Goal: Task Accomplishment & Management: Manage account settings

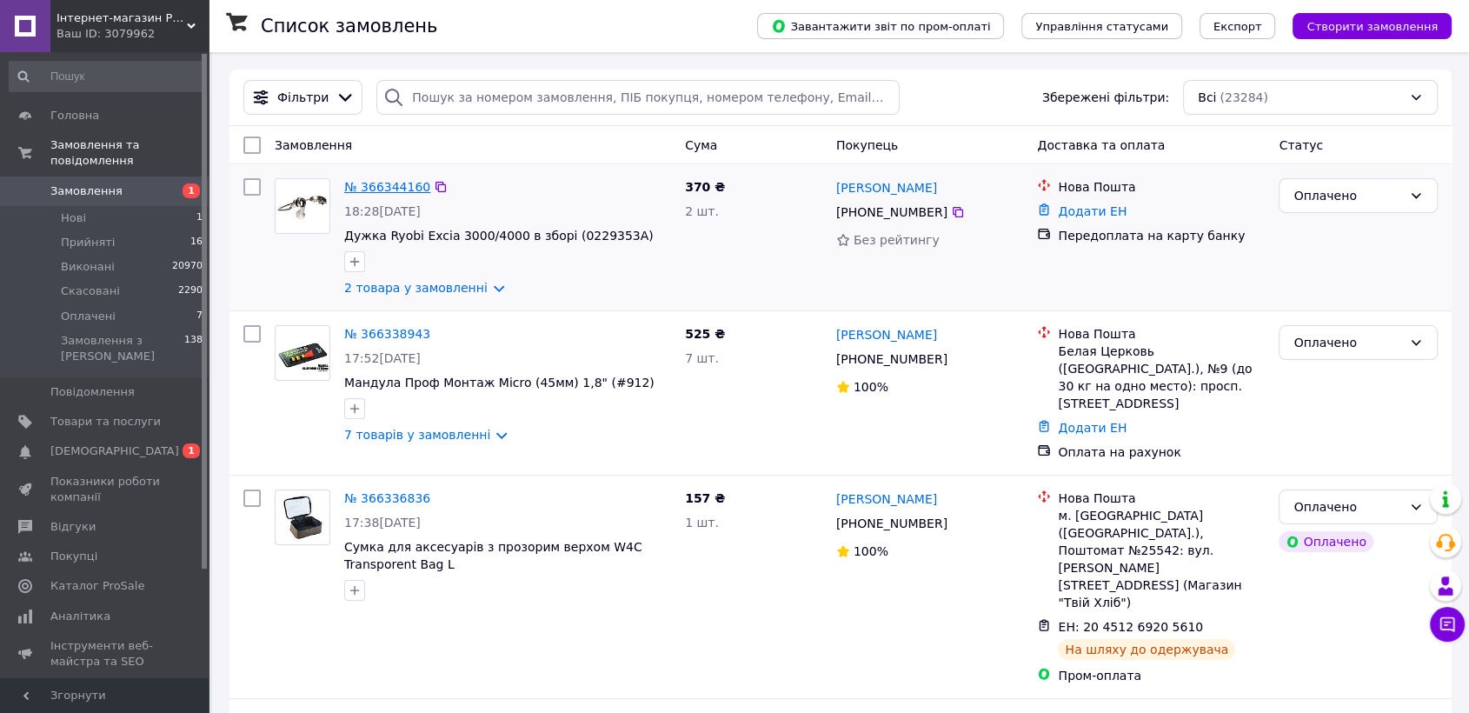
click at [389, 185] on link "№ 366344160" at bounding box center [387, 187] width 86 height 14
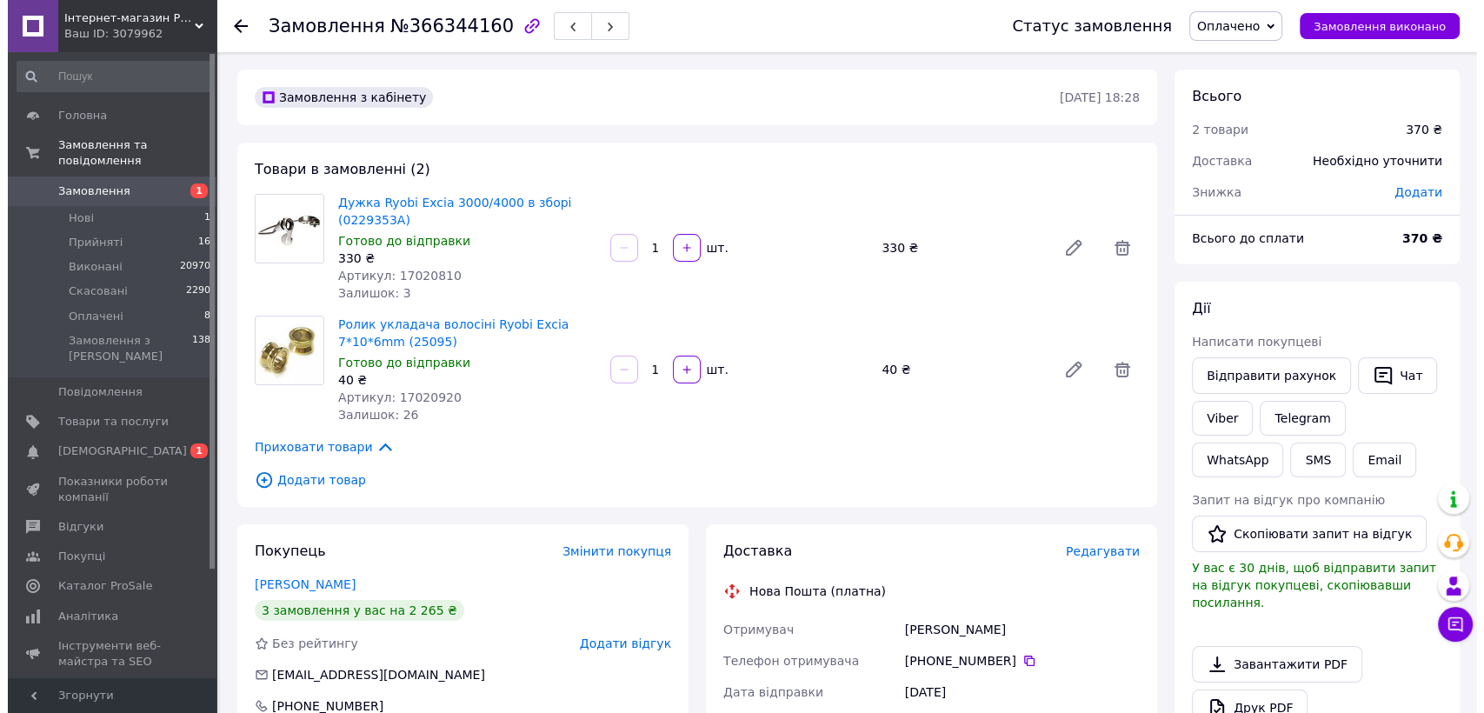
scroll to position [193, 0]
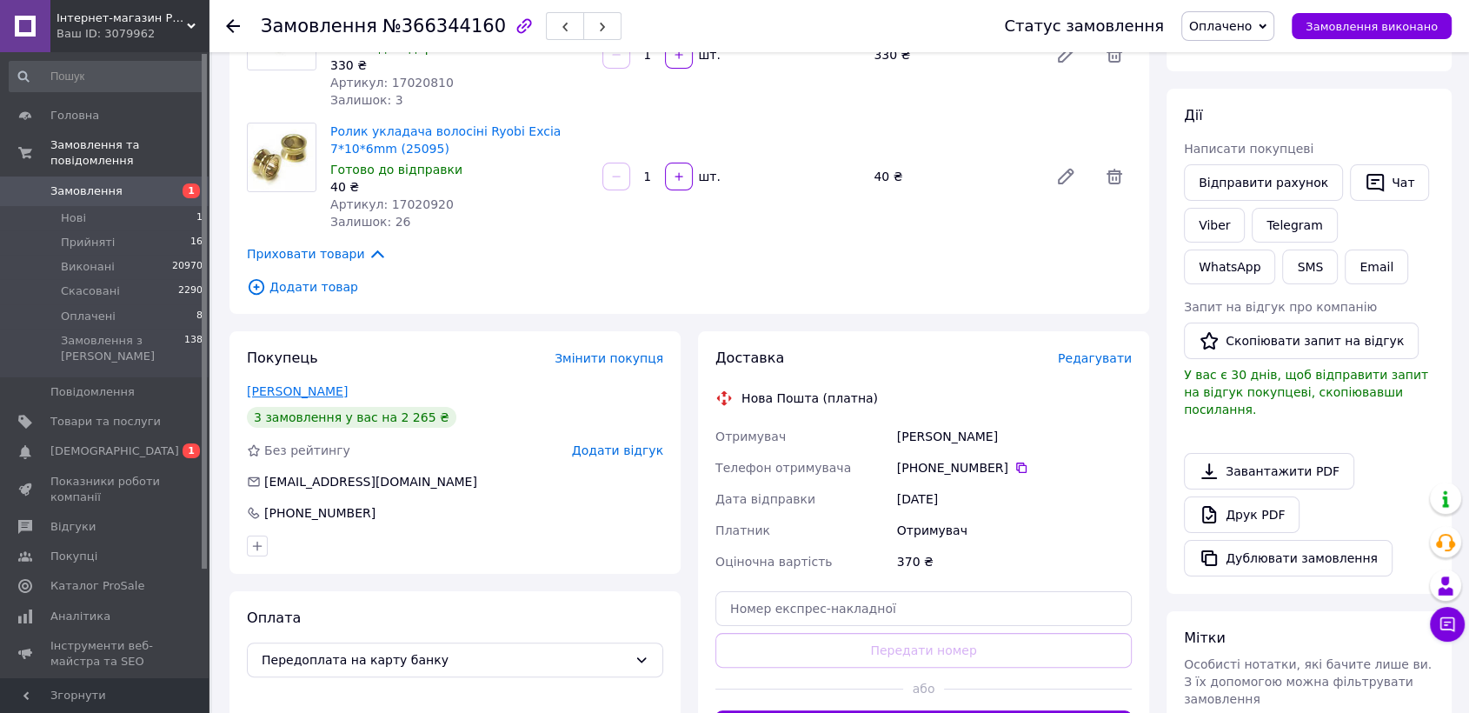
click at [348, 395] on link "[PERSON_NAME]" at bounding box center [297, 391] width 101 height 14
click at [1111, 356] on span "Редагувати" at bounding box center [1095, 358] width 74 height 14
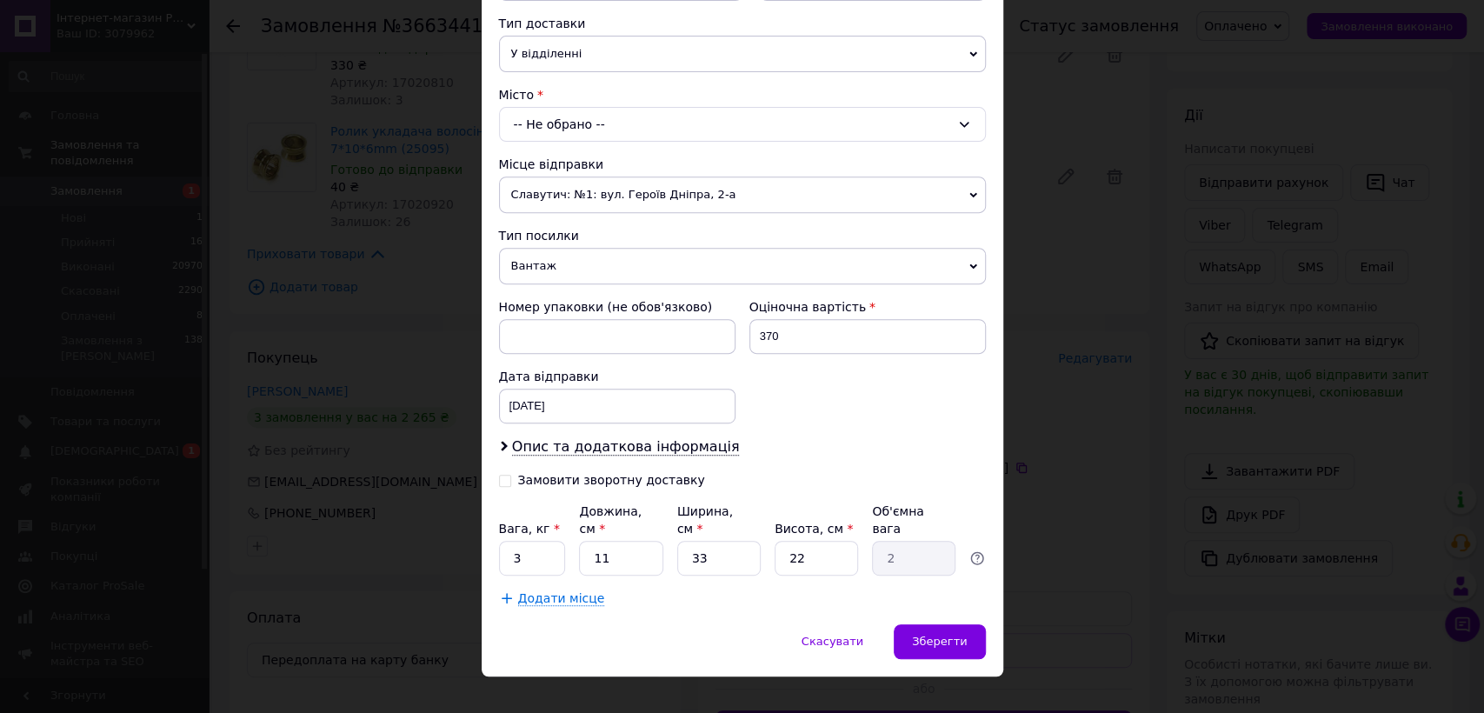
scroll to position [401, 0]
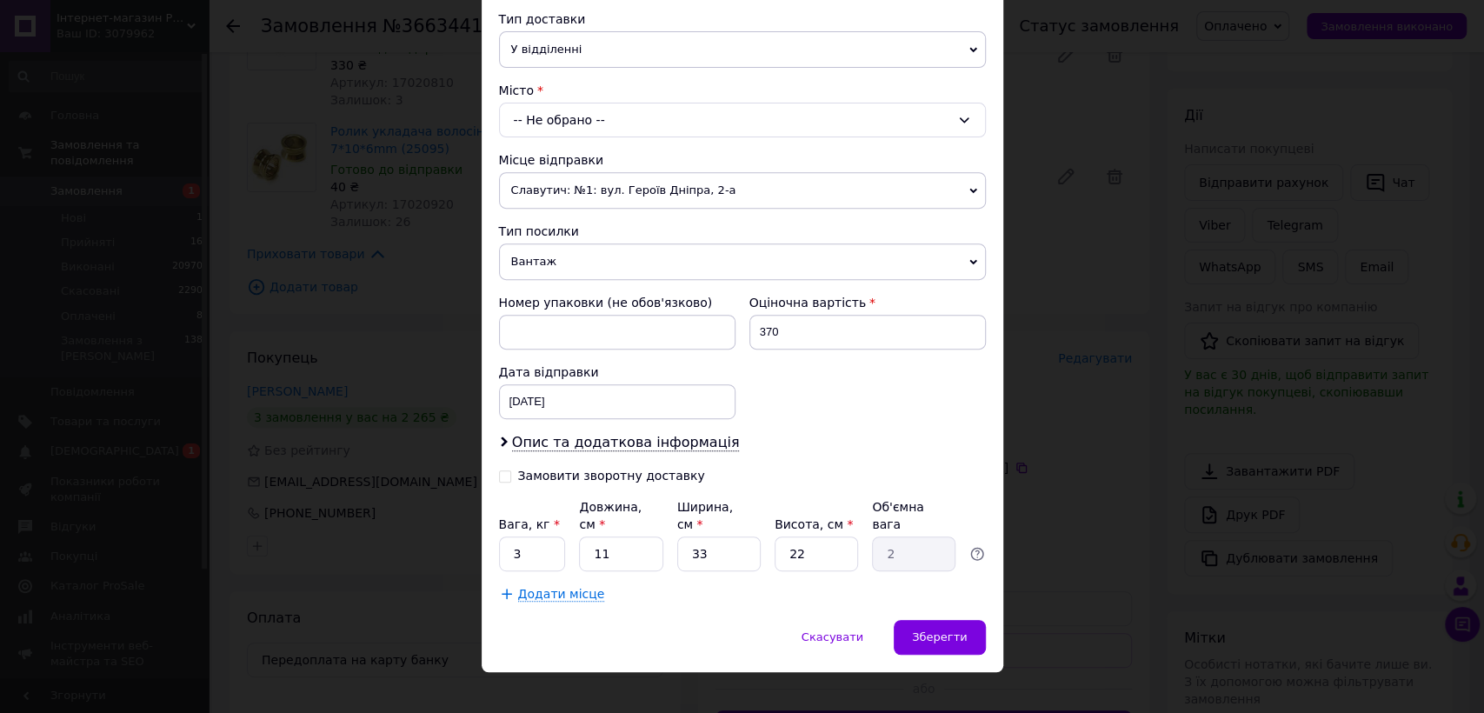
click at [584, 132] on div "-- Не обрано --" at bounding box center [742, 120] width 487 height 35
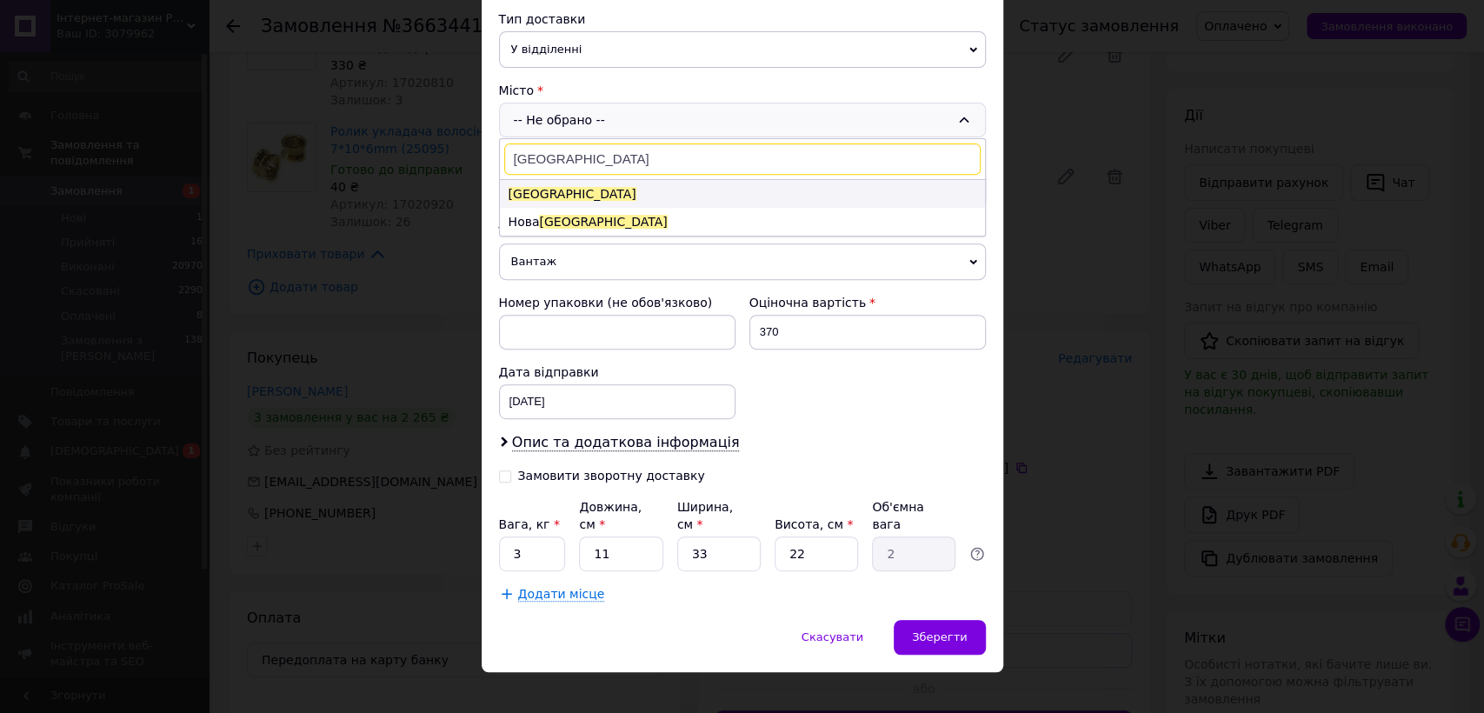
type input "[GEOGRAPHIC_DATA]"
click at [558, 189] on li "[GEOGRAPHIC_DATA]" at bounding box center [742, 194] width 485 height 28
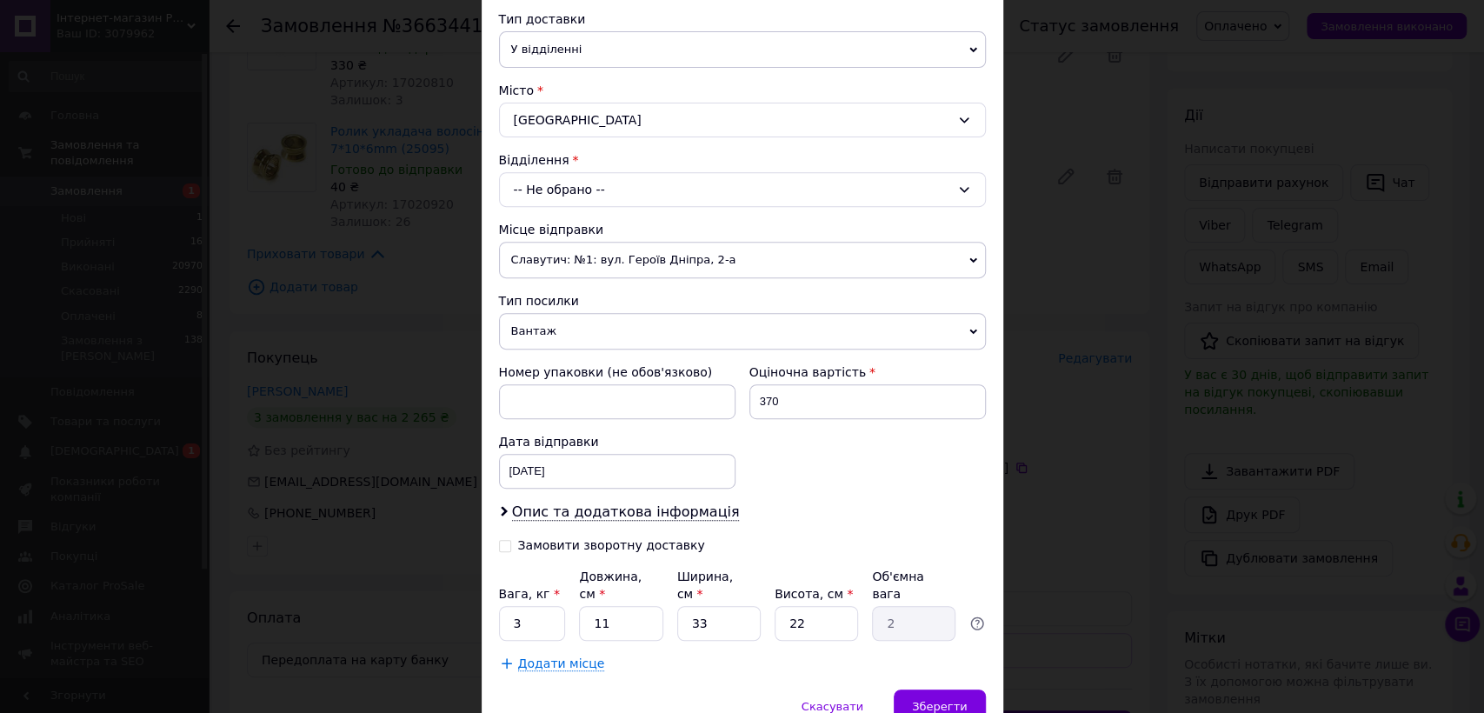
click at [534, 183] on div "-- Не обрано --" at bounding box center [742, 189] width 487 height 35
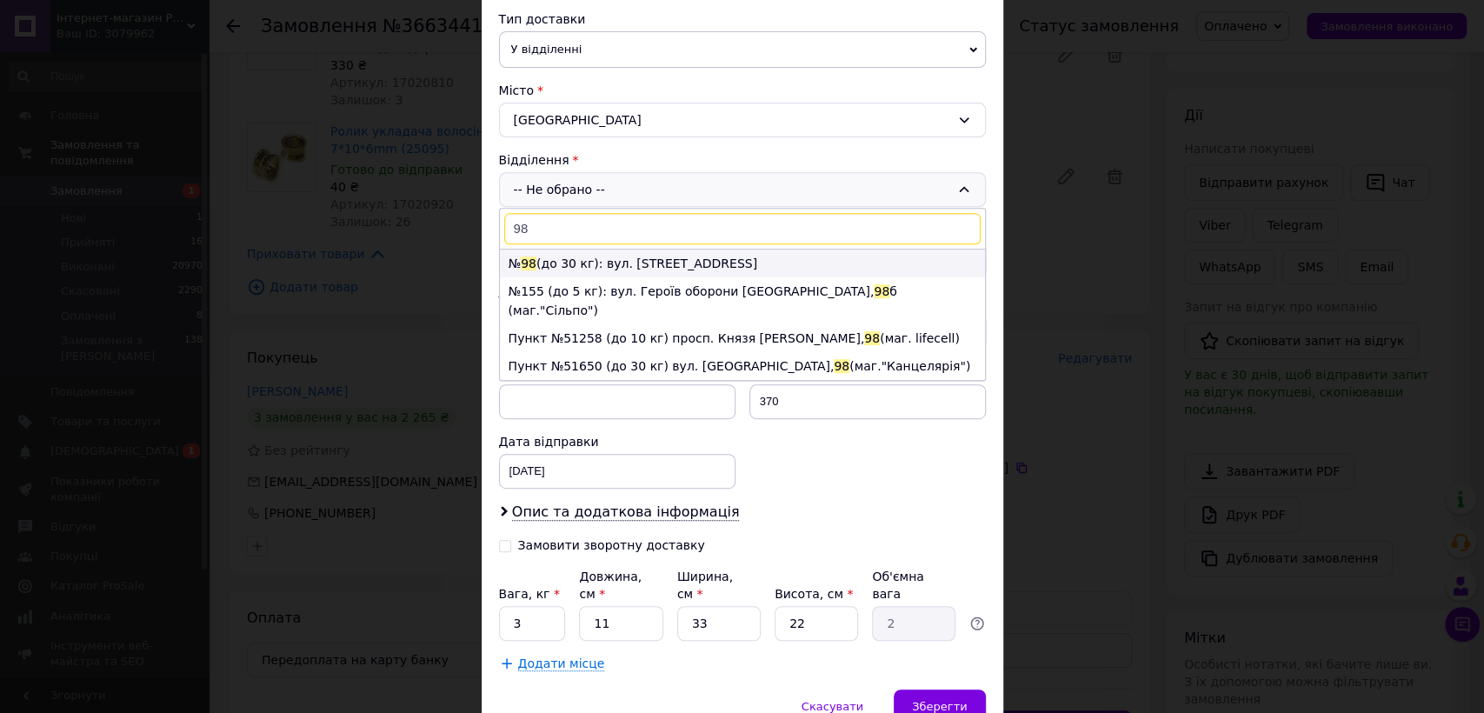
type input "98"
click at [583, 263] on li "№ 98 (до 30 кг): вул. [STREET_ADDRESS]" at bounding box center [742, 263] width 485 height 28
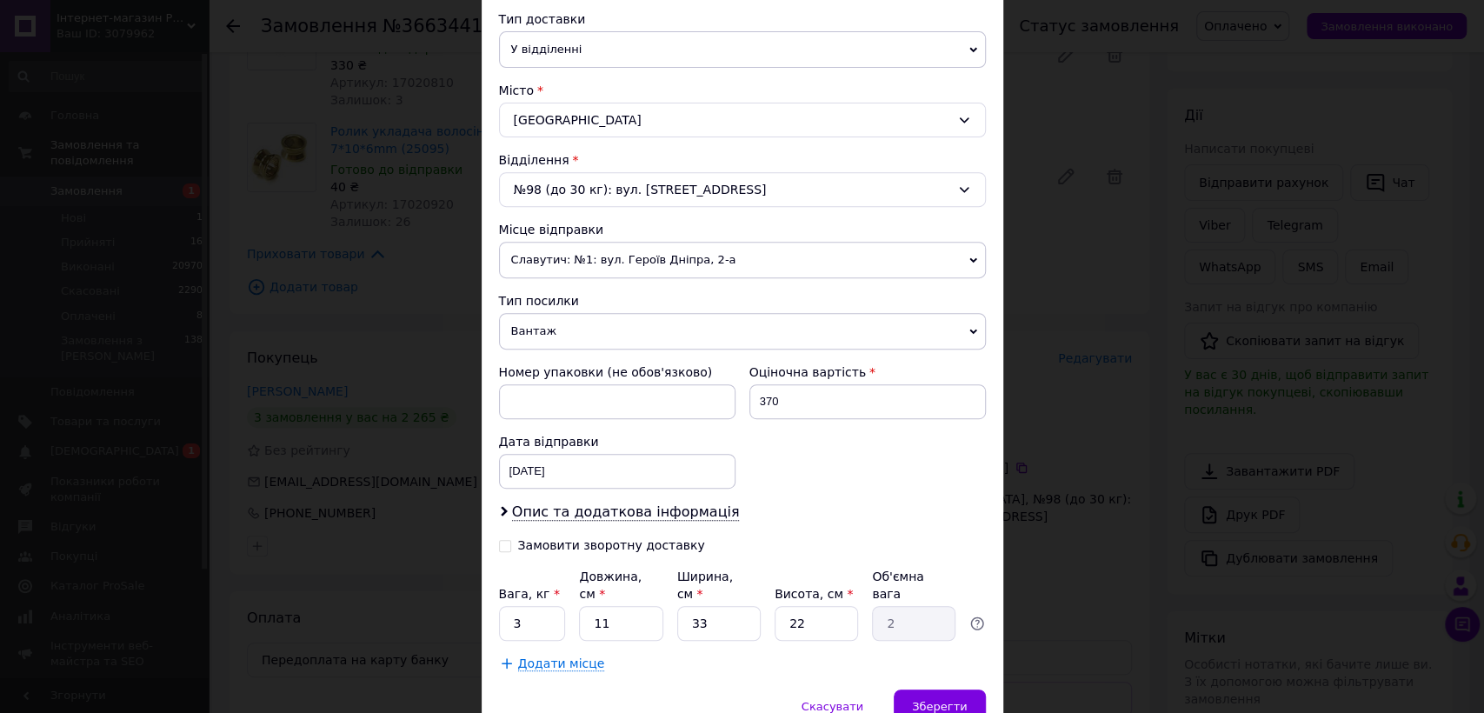
click at [671, 699] on div "Скасувати   Зберегти" at bounding box center [742, 715] width 521 height 52
click at [647, 505] on span "Опис та додаткова інформація" at bounding box center [626, 511] width 228 height 17
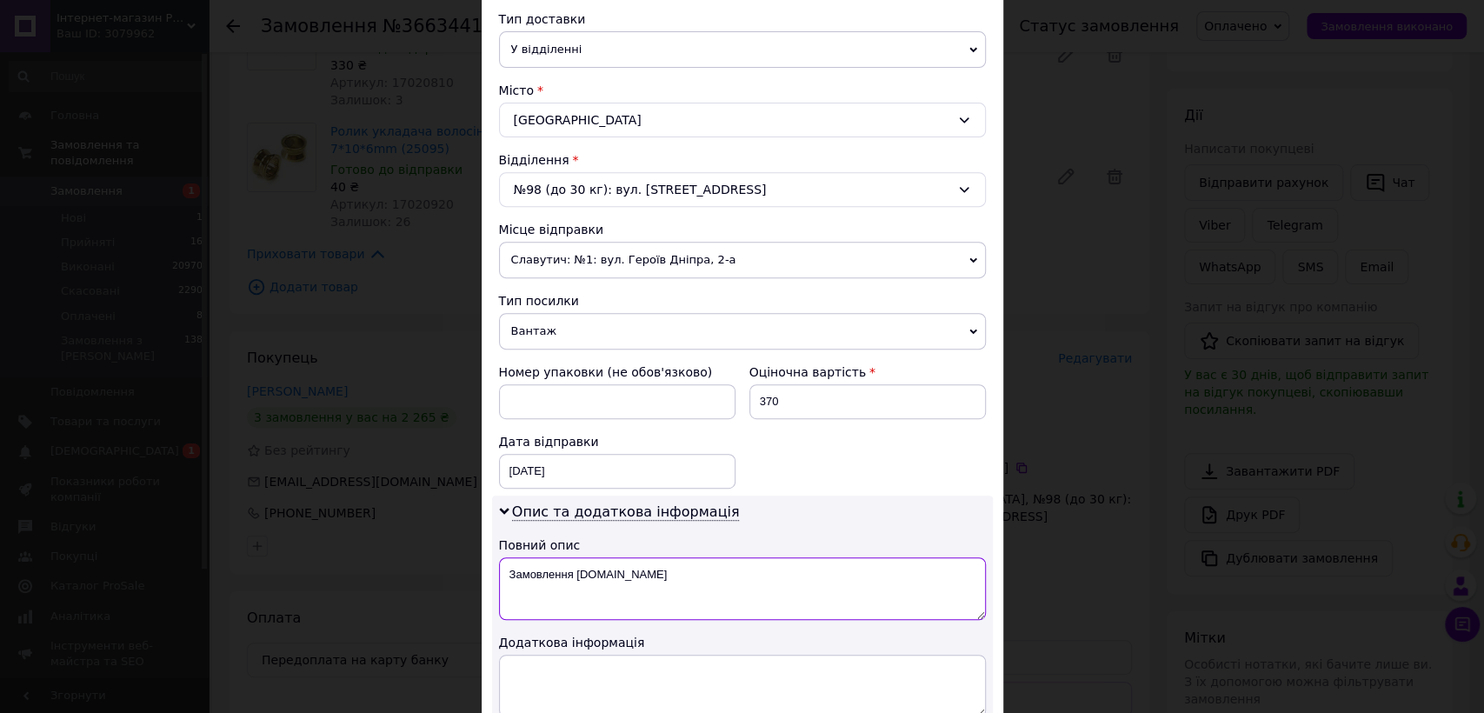
drag, startPoint x: 656, startPoint y: 558, endPoint x: 504, endPoint y: 569, distance: 152.5
click at [504, 569] on textarea "Замовлення [DOMAIN_NAME]" at bounding box center [742, 588] width 487 height 63
paste textarea "Fish-man.c"
type textarea "Замовлення [DOMAIN_NAME]"
click at [546, 465] on div "[DATE] < 2025 > < Октябрь > Пн Вт Ср Чт Пт Сб Вс 29 30 1 2 3 4 5 6 7 8 9 10 11 …" at bounding box center [617, 471] width 236 height 35
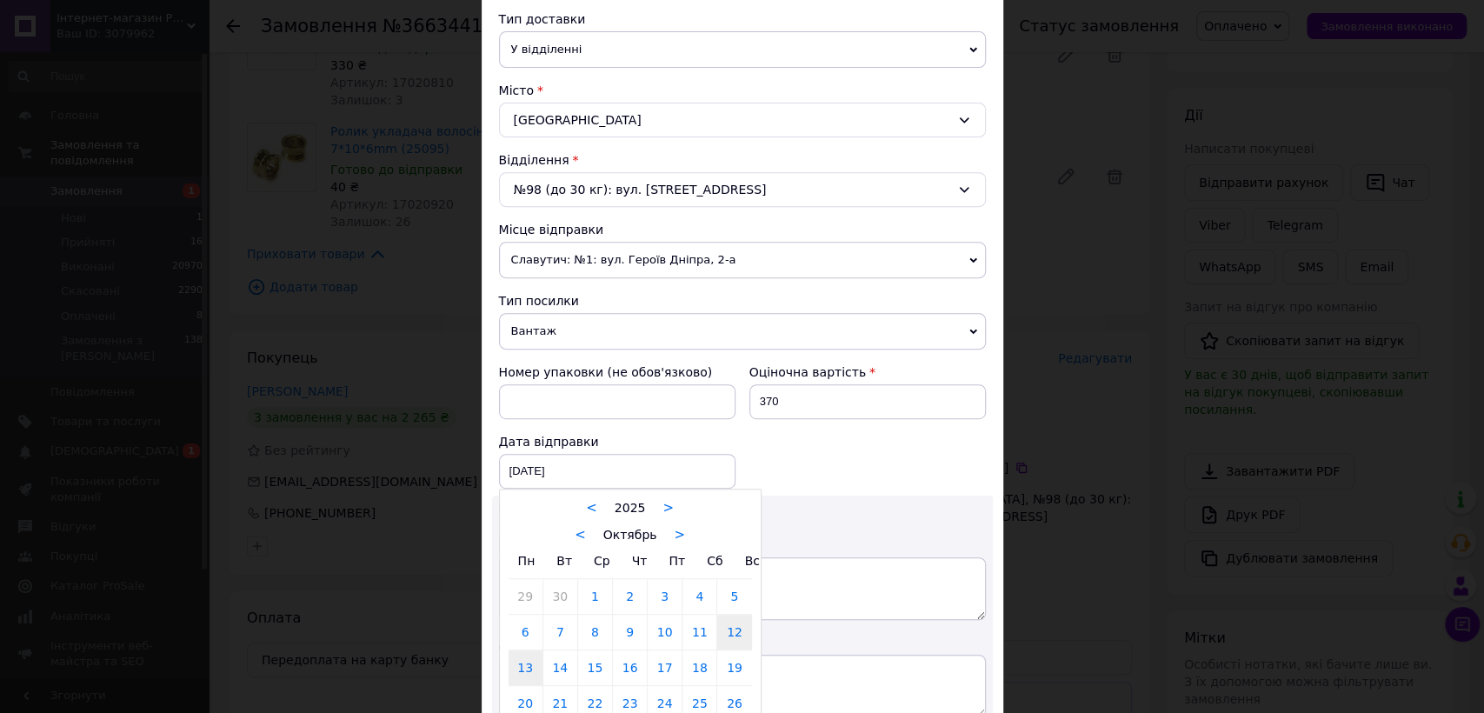
click at [517, 666] on link "13" at bounding box center [525, 667] width 34 height 35
type input "[DATE]"
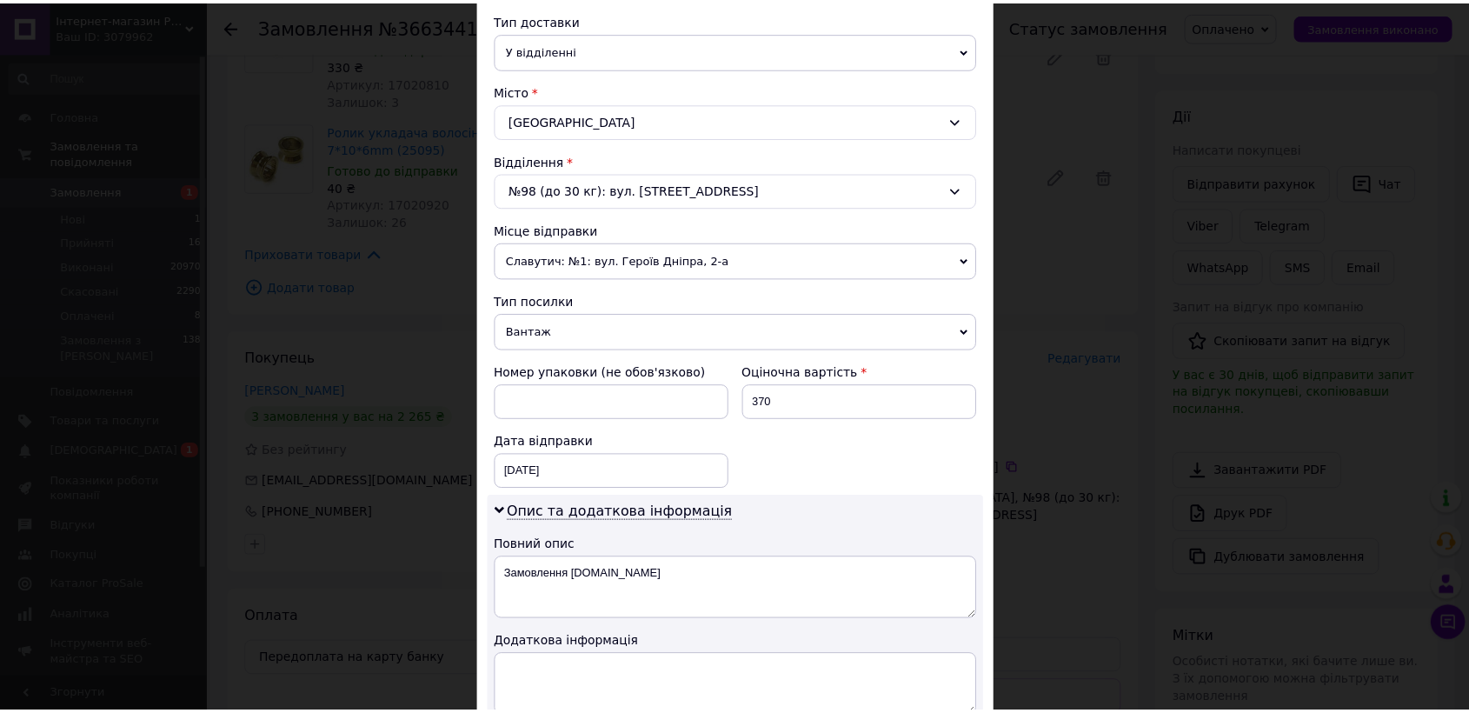
scroll to position [664, 0]
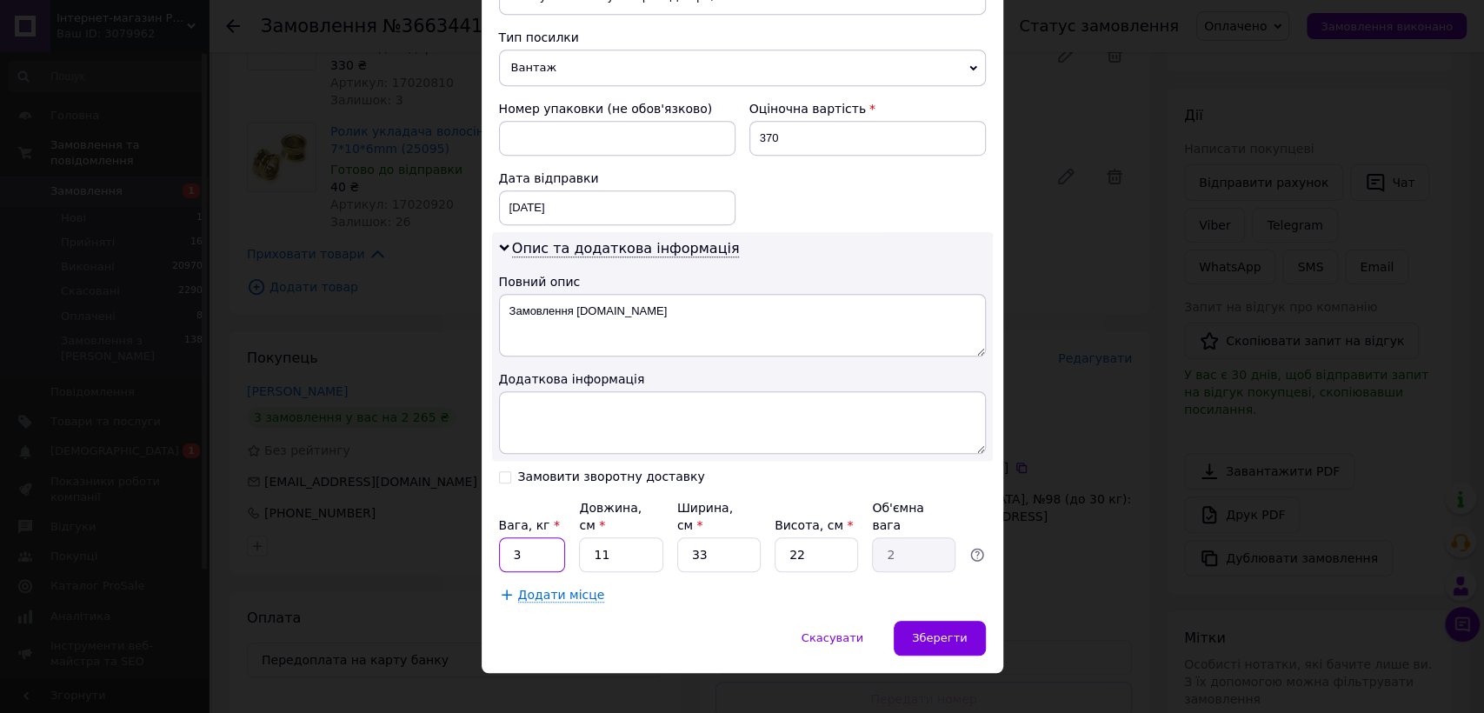
click at [510, 537] on input "3" at bounding box center [532, 554] width 67 height 35
type input "0.3"
drag, startPoint x: 703, startPoint y: 540, endPoint x: 683, endPoint y: 539, distance: 20.0
click at [683, 539] on input "33" at bounding box center [718, 554] width 83 height 35
type input "1"
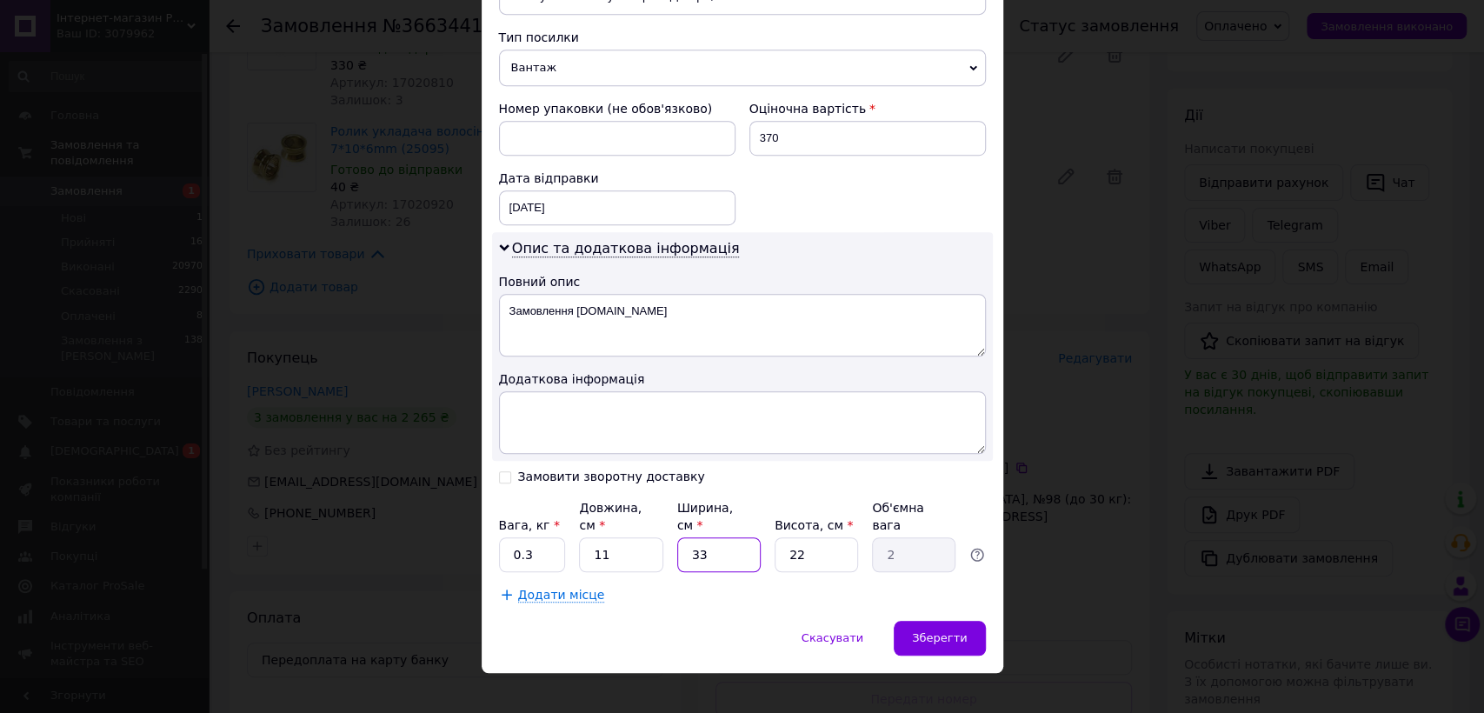
type input "0.1"
type input "15"
type input "0.91"
type input "15"
drag, startPoint x: 817, startPoint y: 536, endPoint x: 780, endPoint y: 538, distance: 37.4
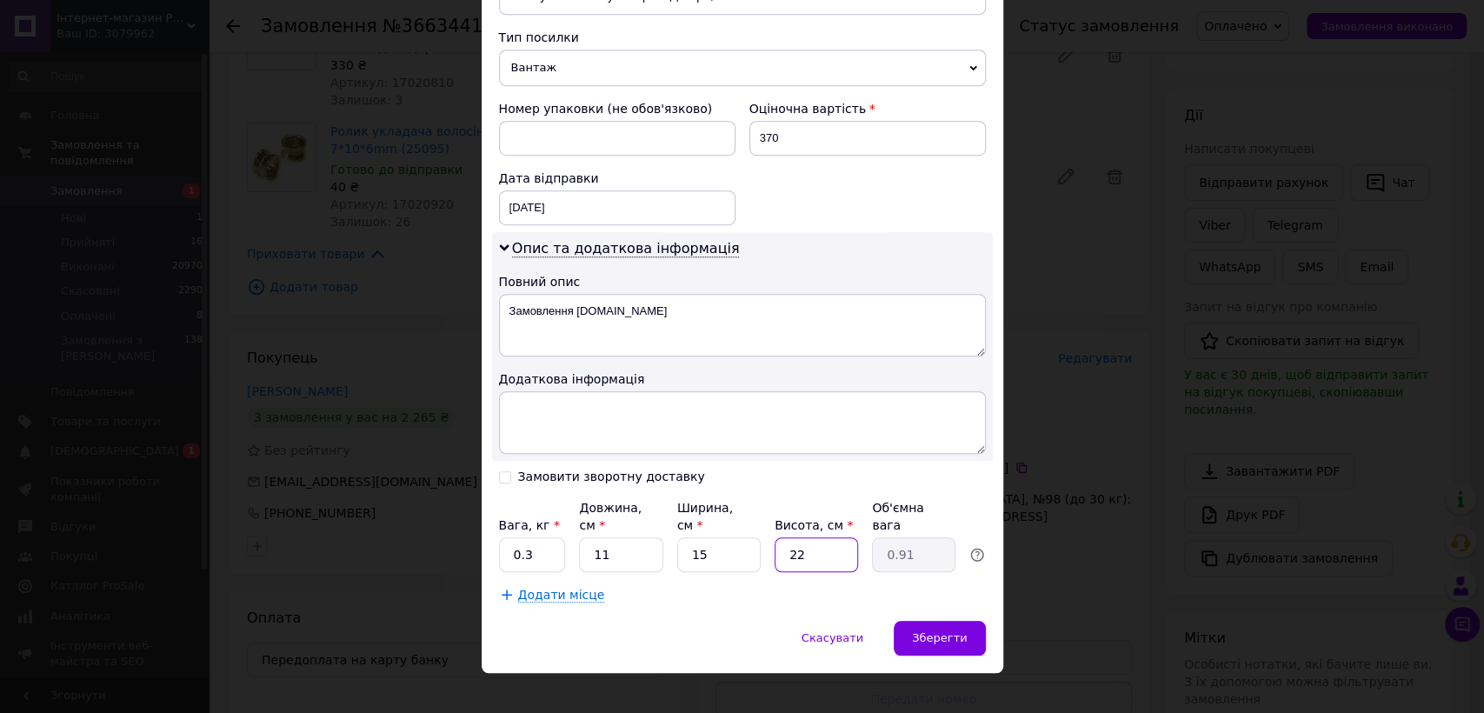
click at [780, 538] on input "22" at bounding box center [815, 554] width 83 height 35
type input "6"
type input "0.25"
type input "6"
click at [911, 621] on div "Зберегти" at bounding box center [938, 638] width 91 height 35
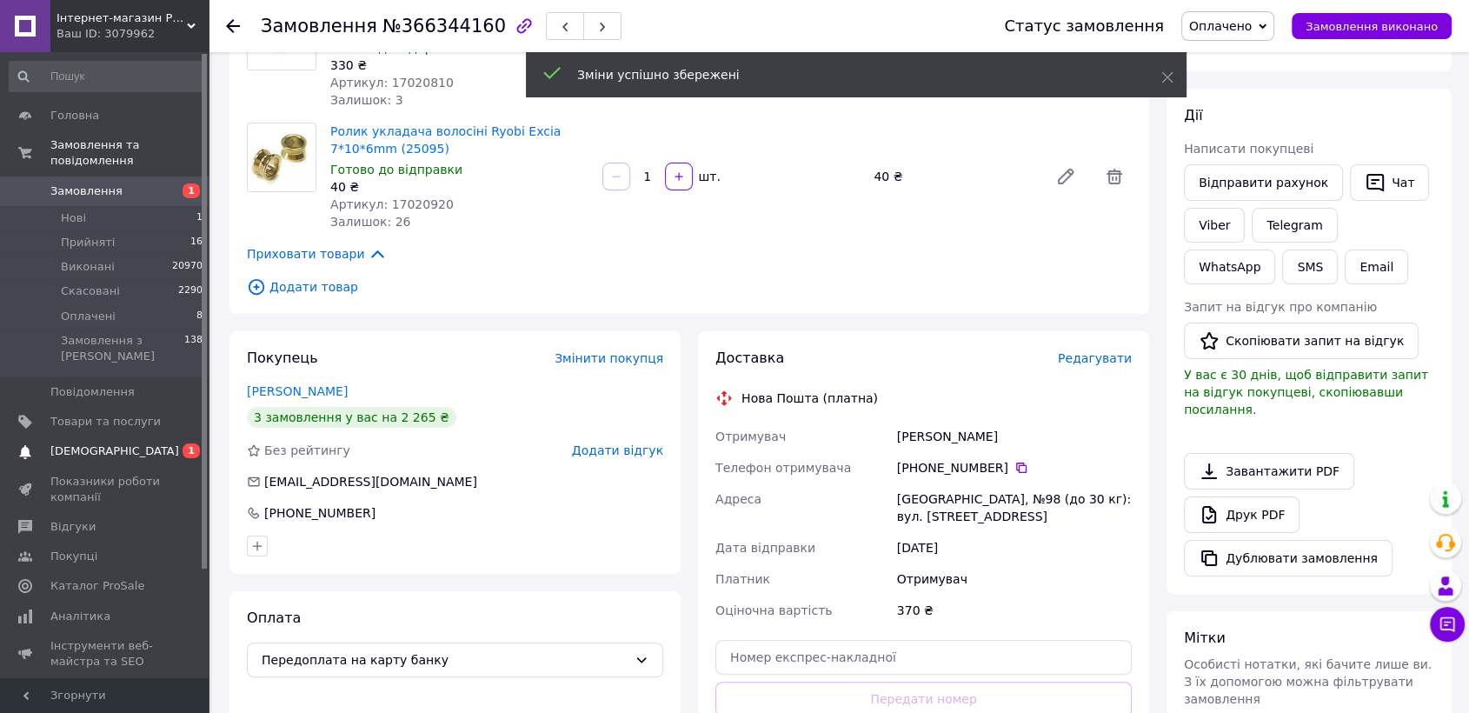
click at [133, 443] on span "[DEMOGRAPHIC_DATA]" at bounding box center [105, 451] width 110 height 16
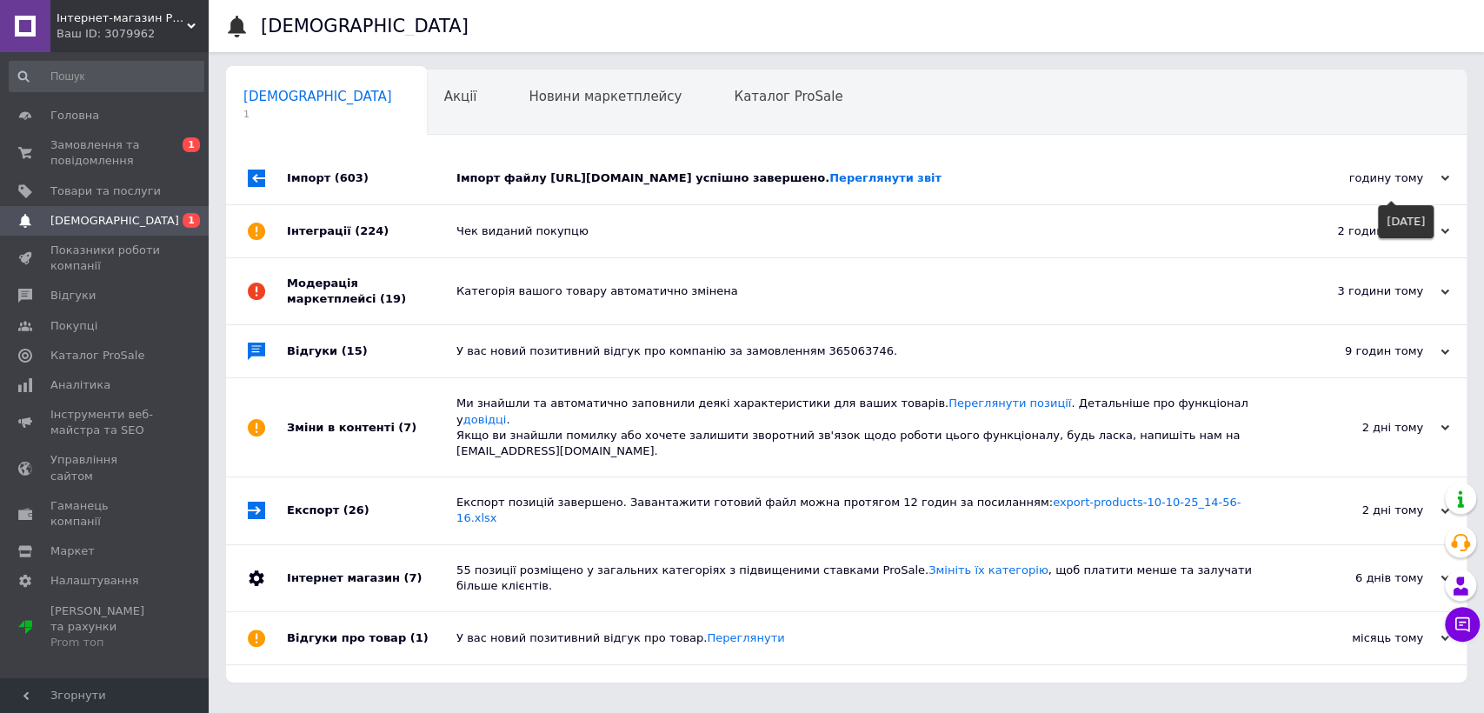
click at [1369, 186] on div "годину тому" at bounding box center [1362, 178] width 174 height 16
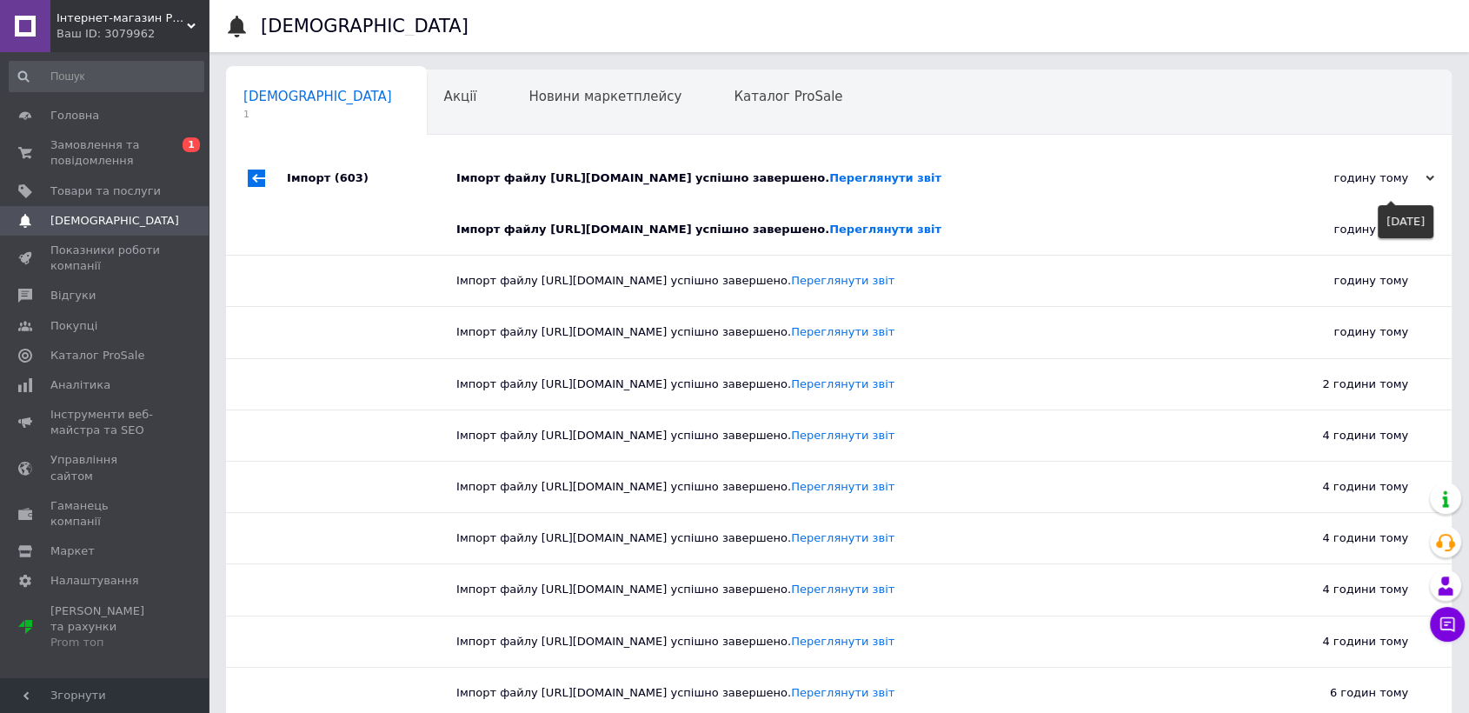
click at [1369, 186] on div "годину тому" at bounding box center [1347, 178] width 174 height 16
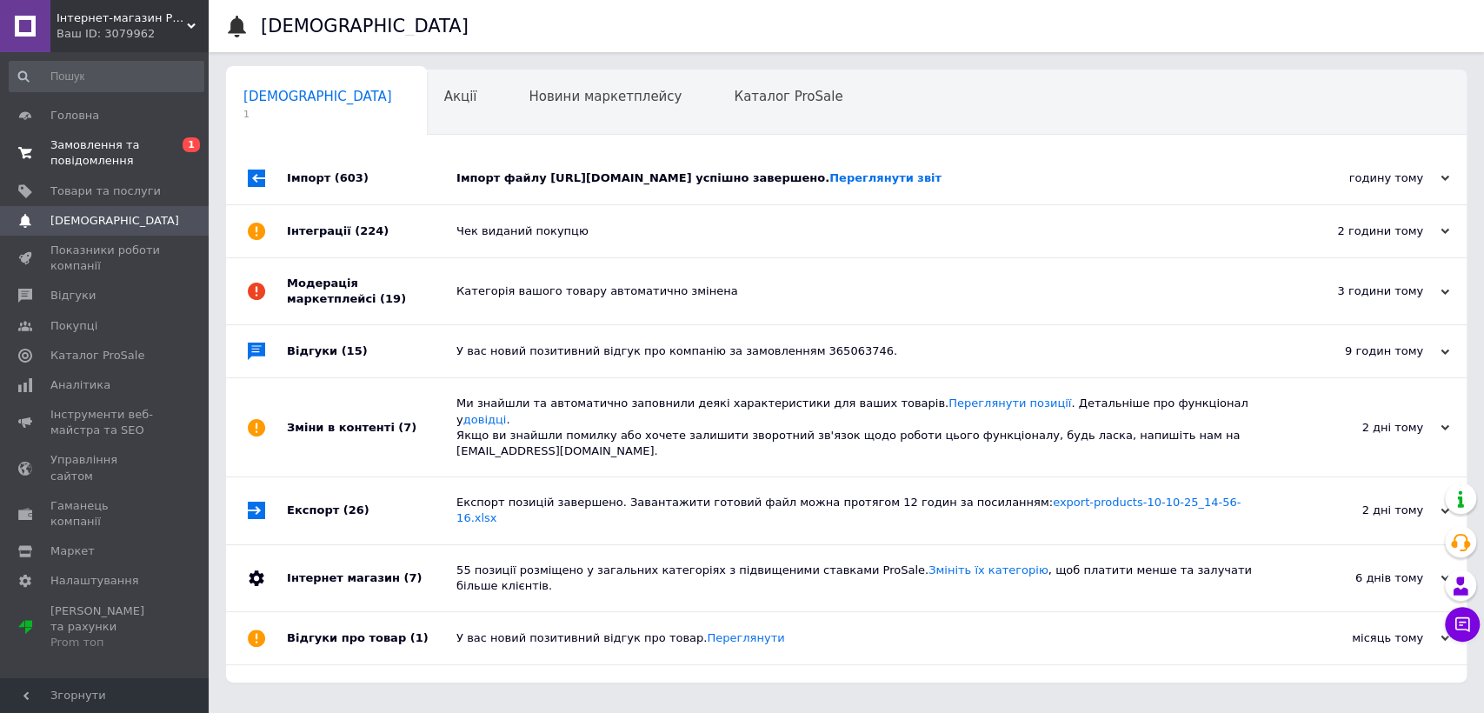
click at [104, 159] on span "Замовлення та повідомлення" at bounding box center [105, 152] width 110 height 31
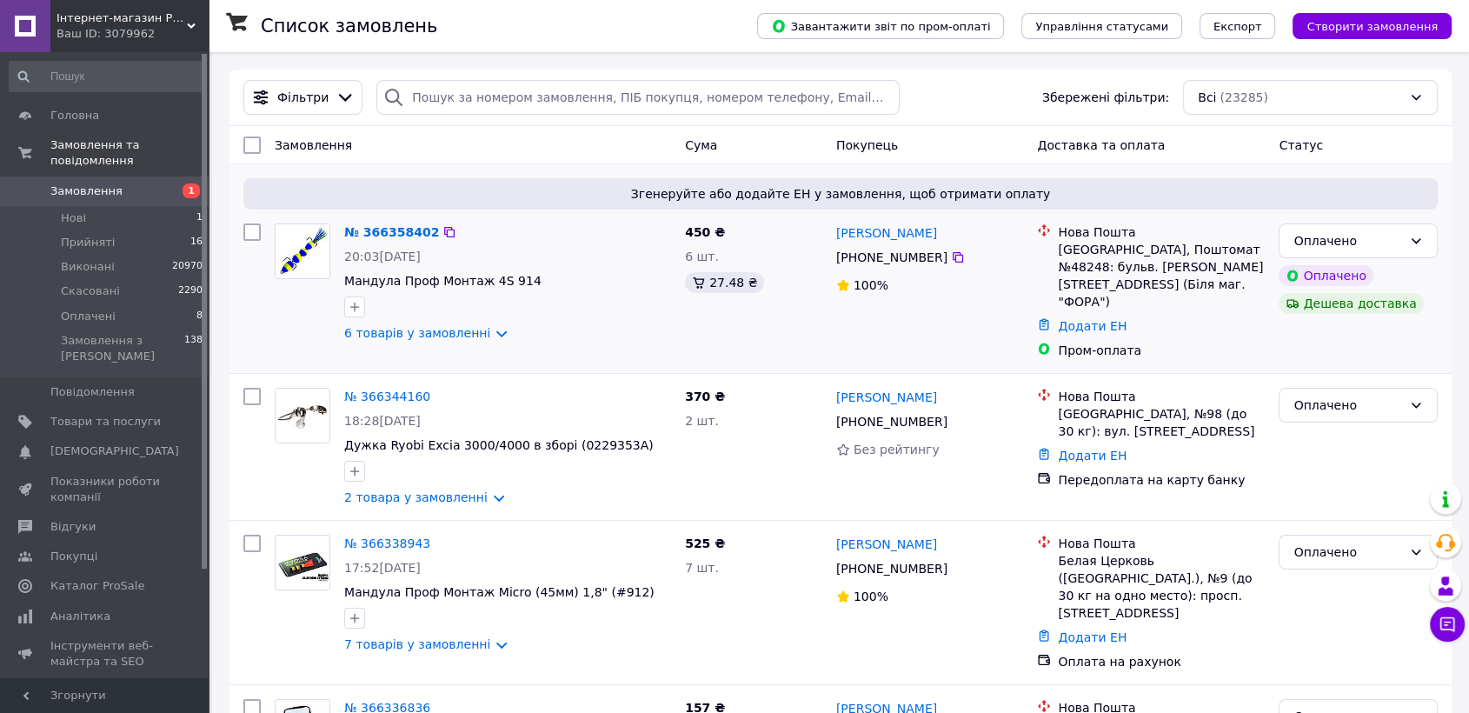
scroll to position [96, 0]
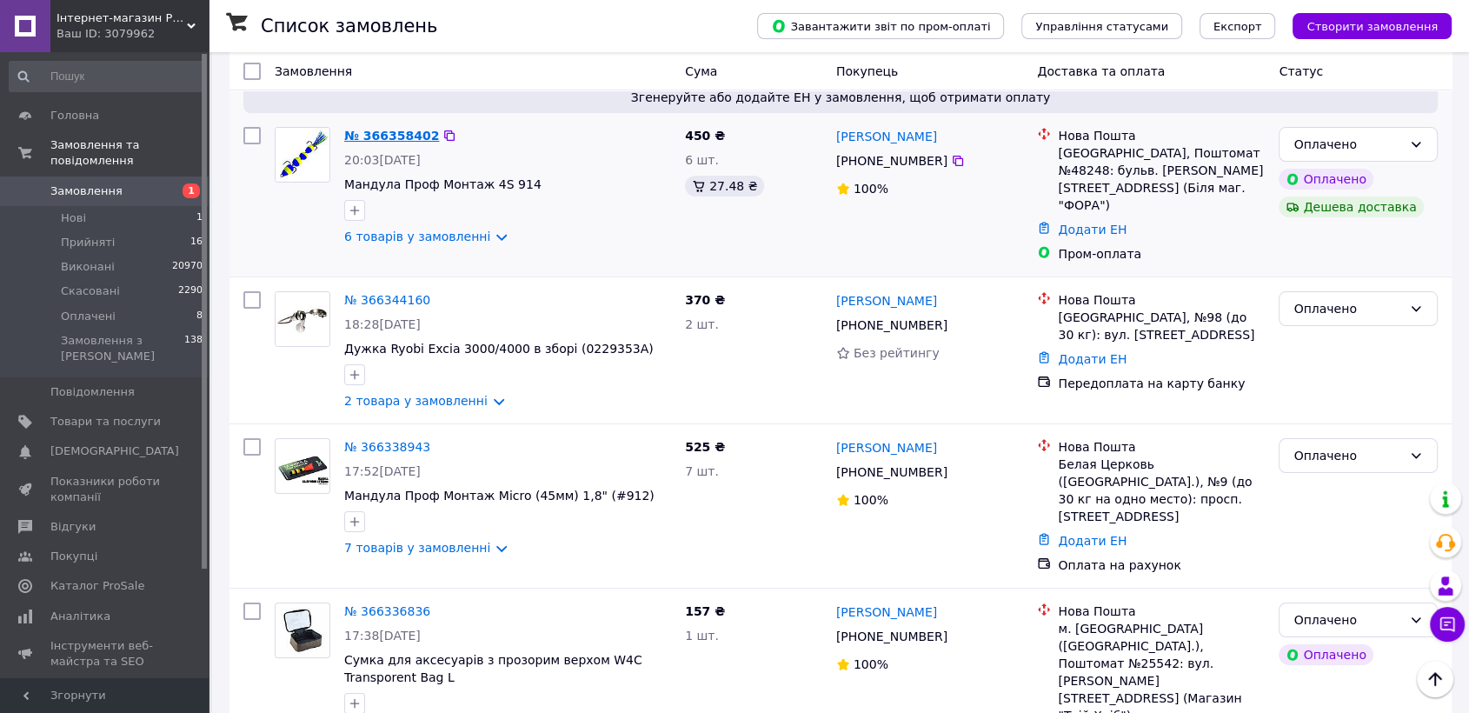
click at [389, 132] on link "№ 366358402" at bounding box center [391, 136] width 95 height 14
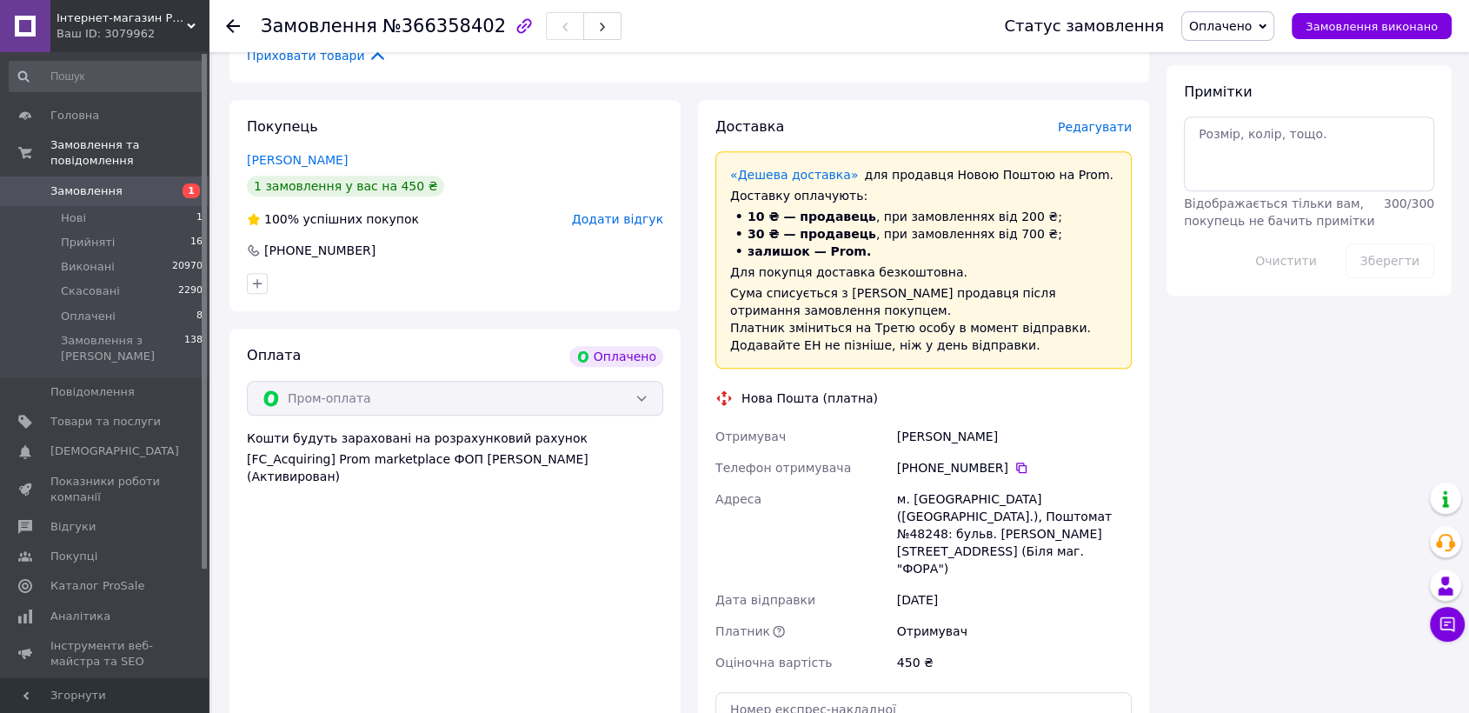
scroll to position [1641, 0]
